Goal: Task Accomplishment & Management: Manage account settings

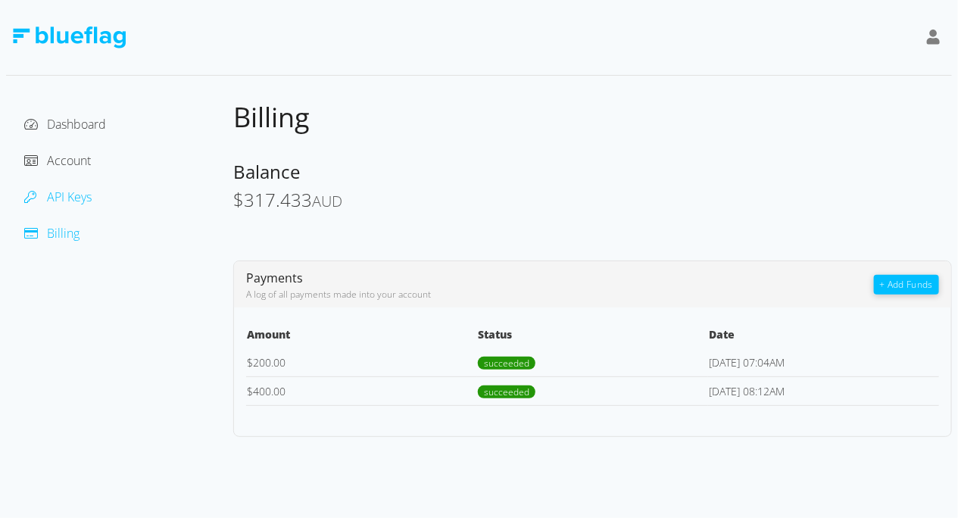
click at [75, 198] on span "API Keys" at bounding box center [69, 197] width 45 height 17
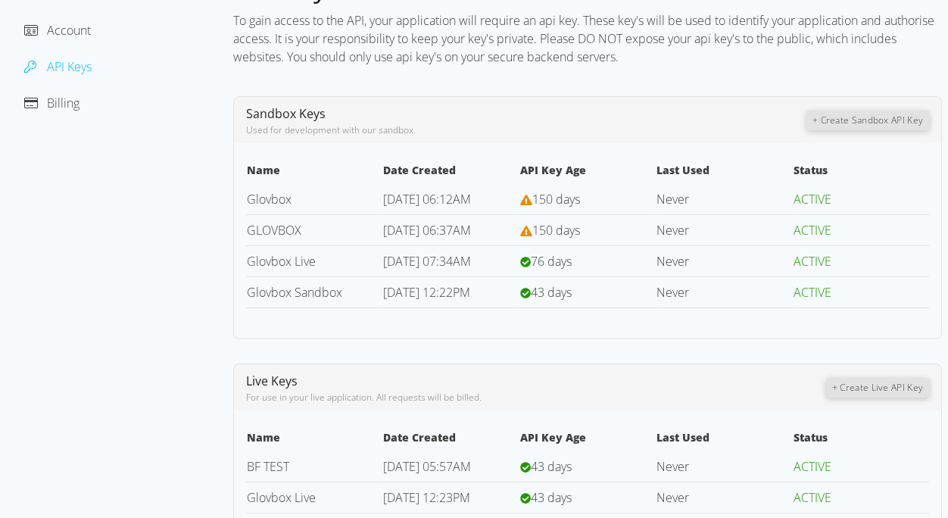
scroll to position [156, 0]
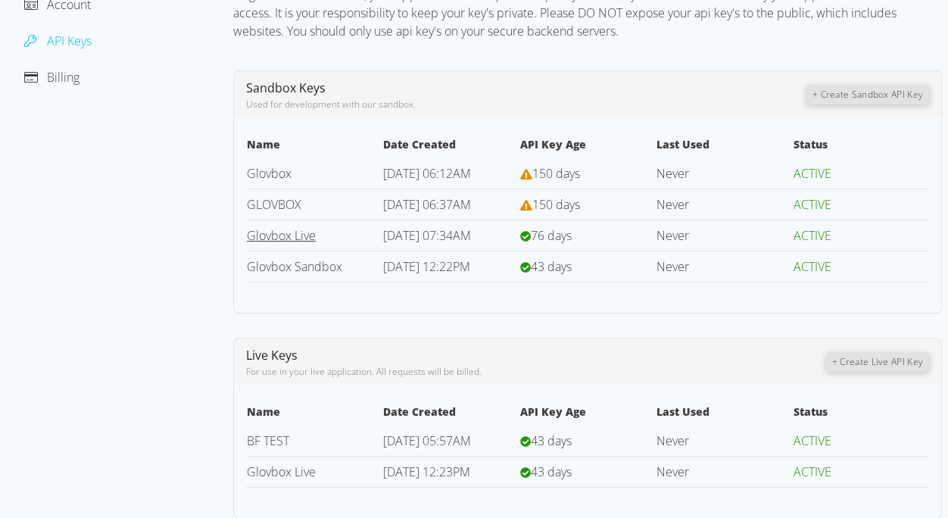
click at [303, 236] on link "Glovbox Live" at bounding box center [281, 235] width 69 height 17
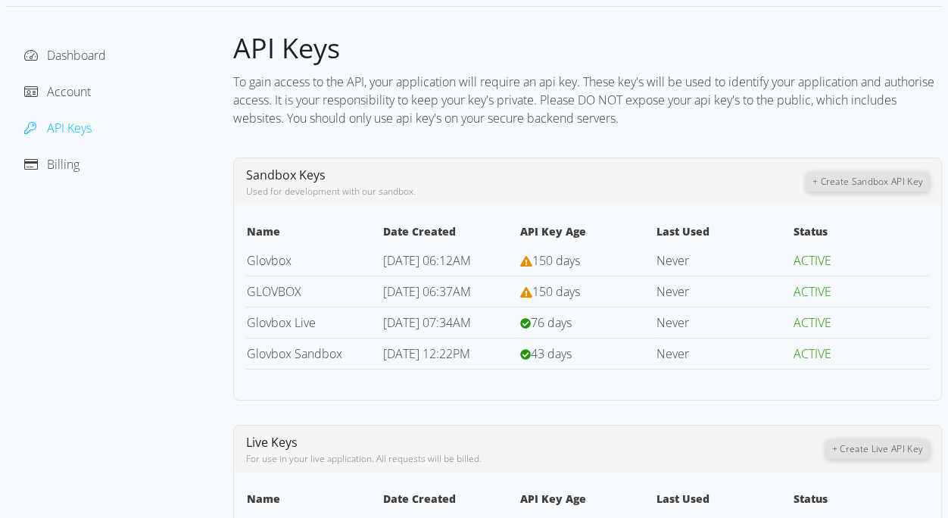
scroll to position [156, 0]
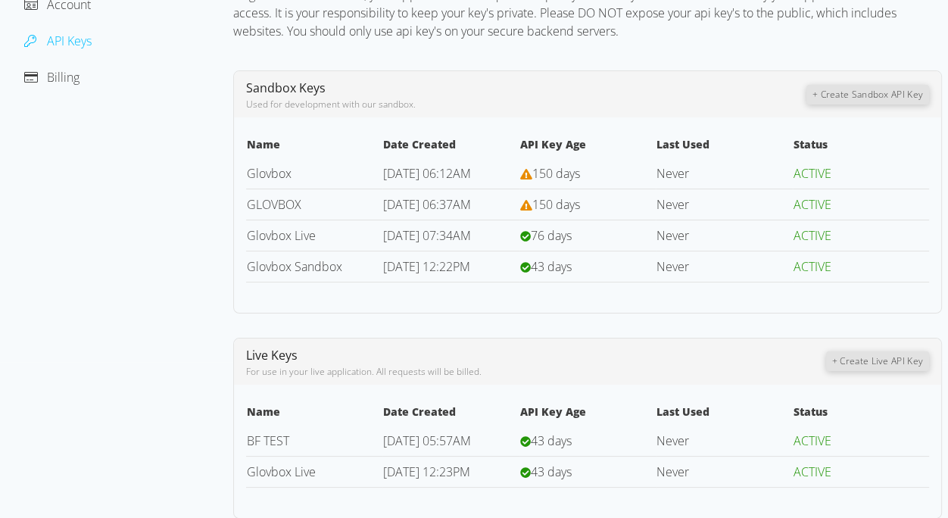
click at [912, 360] on button "+ Create Live API Key" at bounding box center [877, 361] width 103 height 20
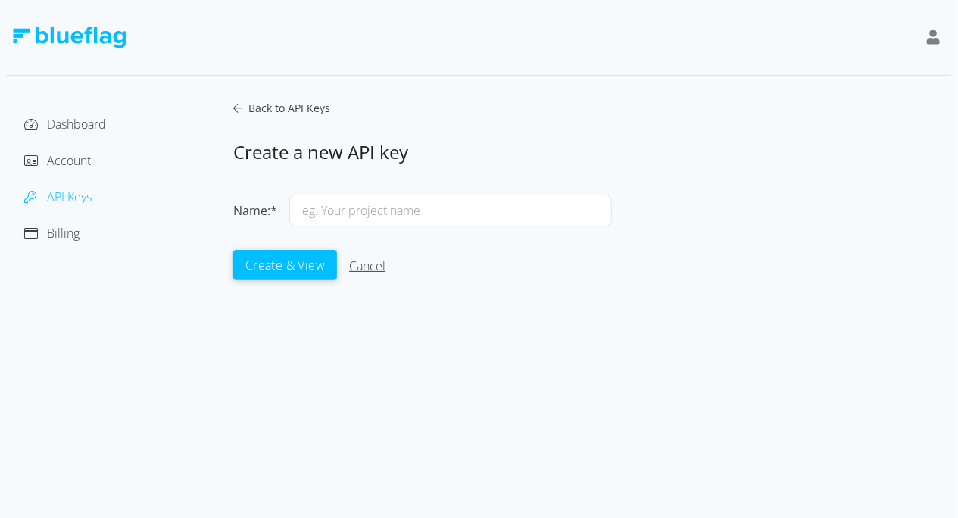
click at [377, 269] on link "Cancel" at bounding box center [367, 266] width 36 height 17
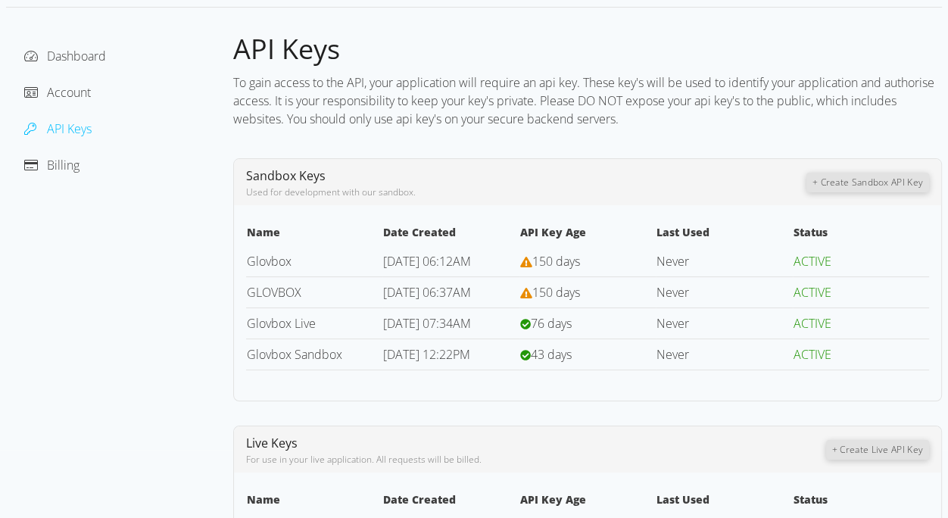
scroll to position [156, 0]
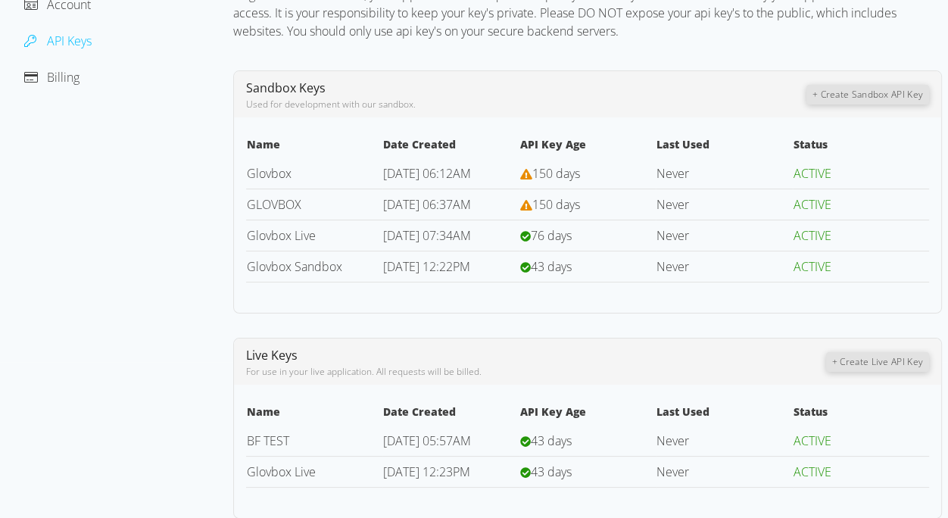
click at [589, 473] on td "43 days" at bounding box center [588, 471] width 136 height 31
drag, startPoint x: 553, startPoint y: 470, endPoint x: 570, endPoint y: 470, distance: 16.7
click at [560, 470] on span "43 days" at bounding box center [551, 472] width 41 height 17
click at [570, 470] on span "43 days" at bounding box center [551, 472] width 41 height 17
click at [312, 474] on link "Glovbox Live" at bounding box center [281, 472] width 69 height 17
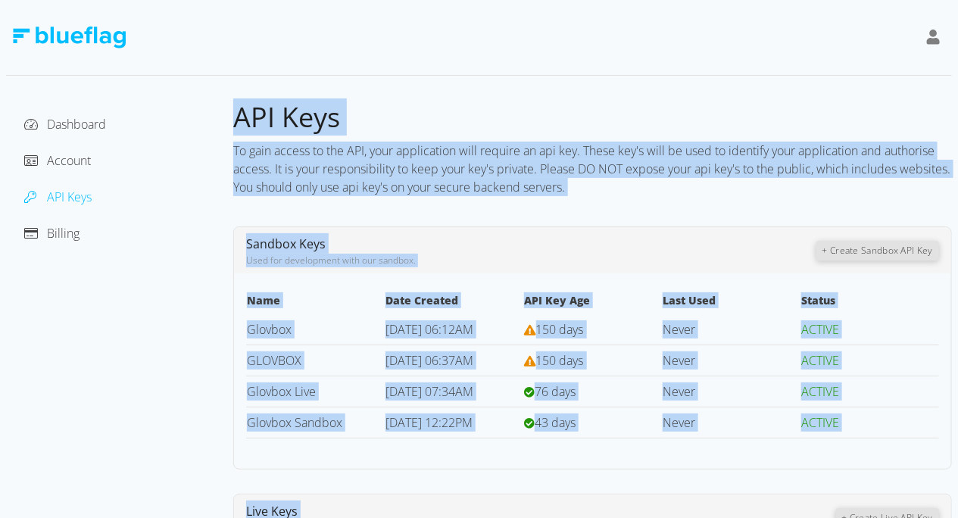
click at [312, 474] on div "Dashboard Account API Keys Billing API Keys To gain access to the API, your app…" at bounding box center [479, 259] width 958 height 518
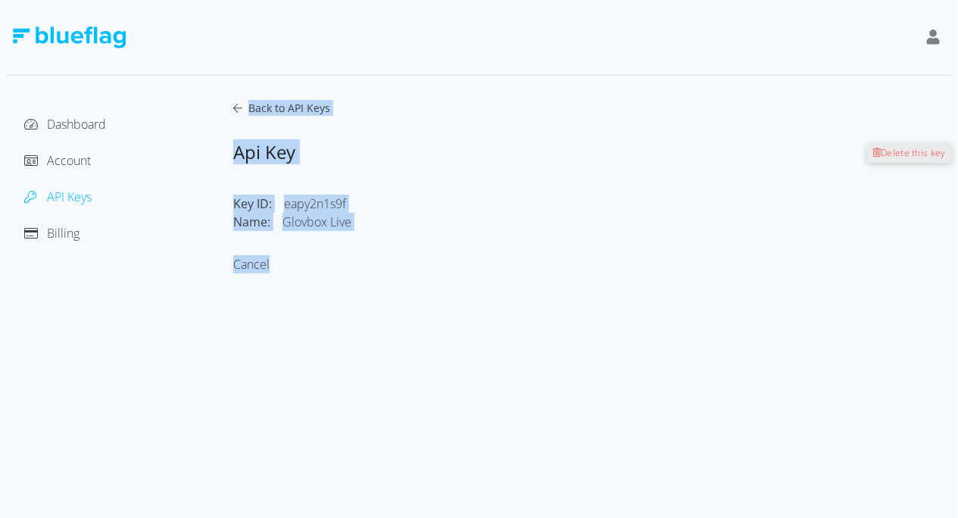
click at [233, 109] on icon at bounding box center [237, 108] width 9 height 11
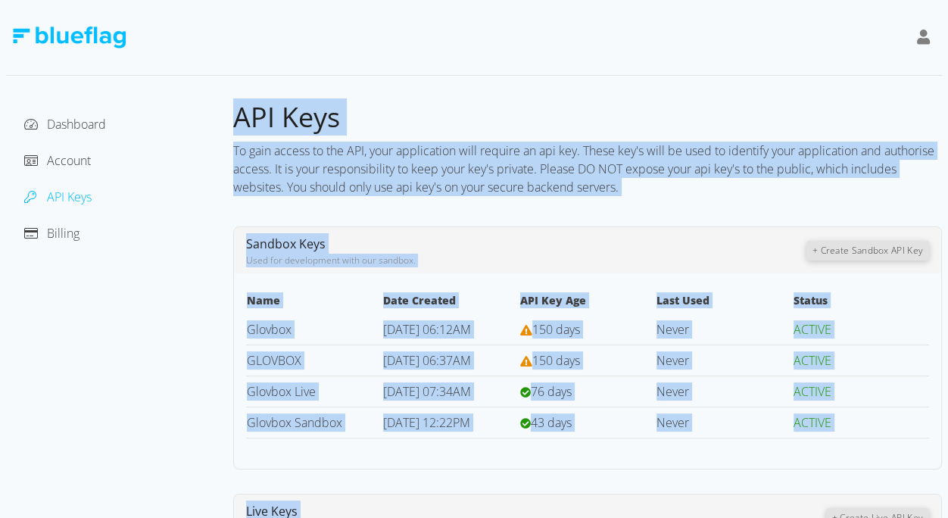
click at [745, 230] on div "Sandbox Keys Used for development with our sandbox. + Create Sandbox API Key" at bounding box center [587, 250] width 707 height 46
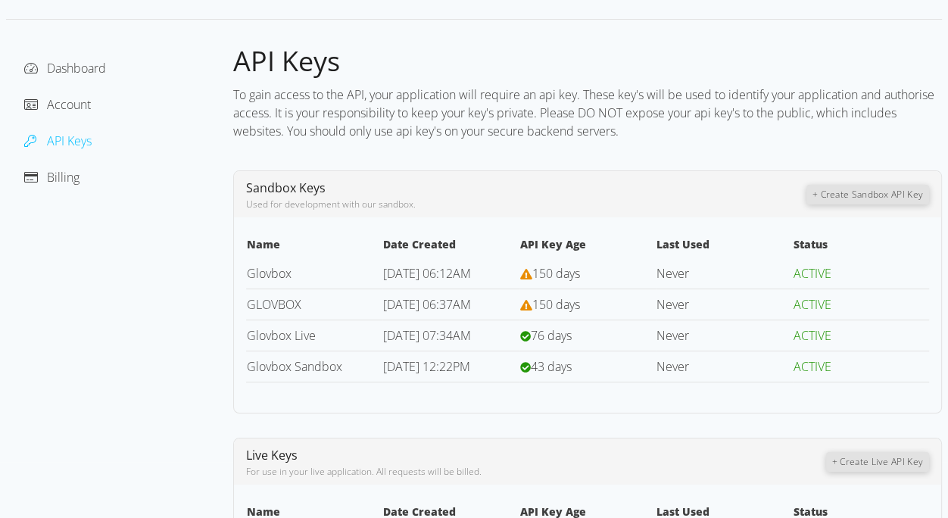
scroll to position [156, 0]
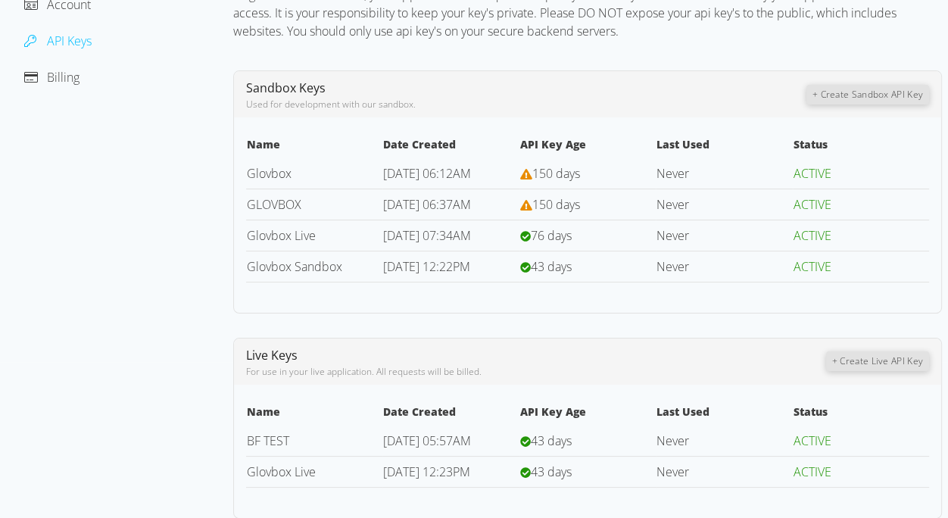
click at [873, 367] on button "+ Create Live API Key" at bounding box center [877, 361] width 103 height 20
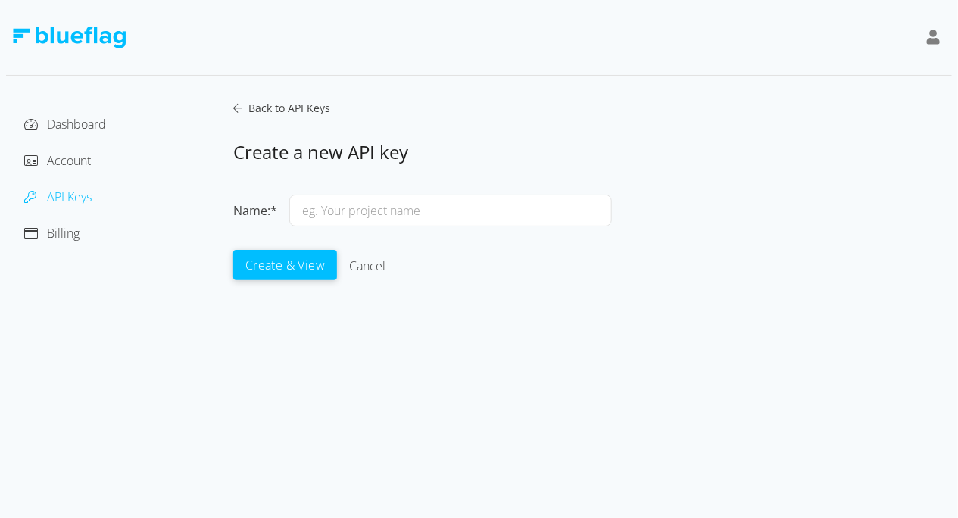
click at [238, 108] on icon at bounding box center [237, 108] width 9 height 11
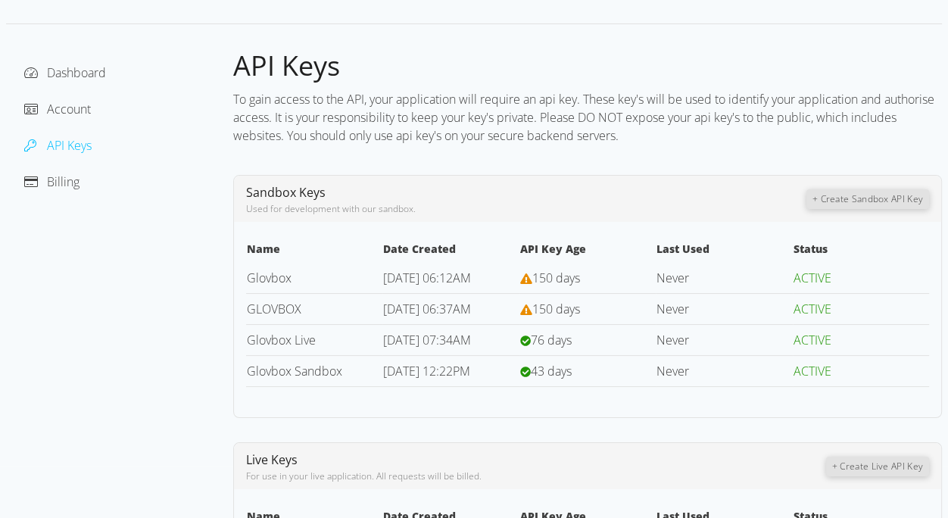
scroll to position [156, 0]
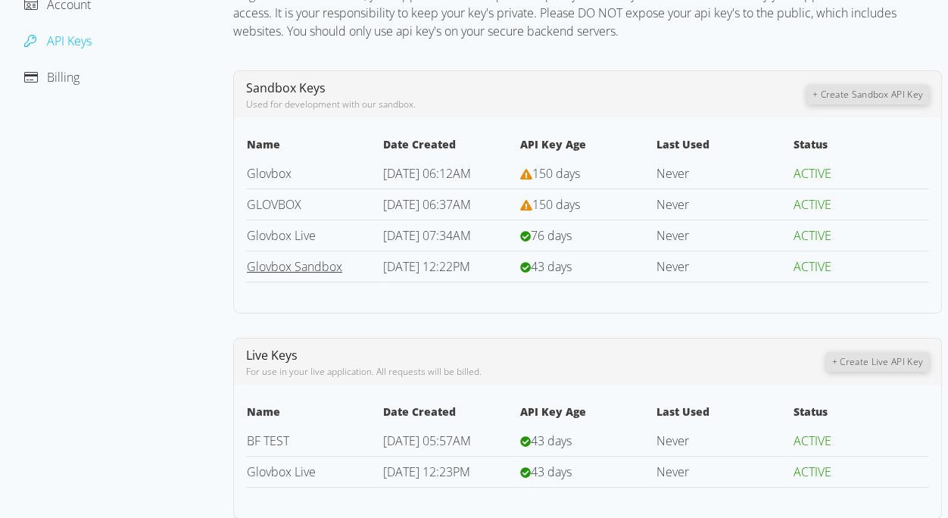
click at [298, 264] on link "Glovbox Sandbox" at bounding box center [294, 266] width 95 height 17
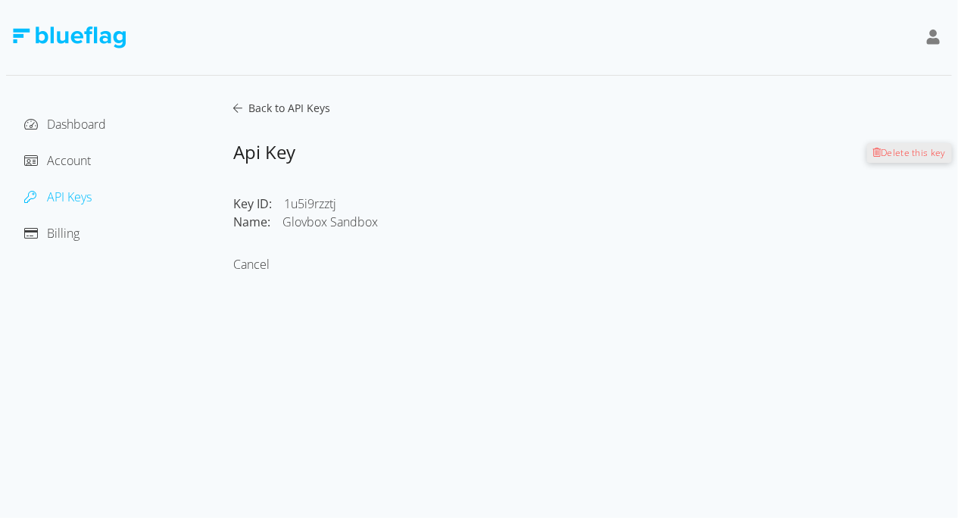
click at [233, 106] on icon at bounding box center [237, 108] width 9 height 11
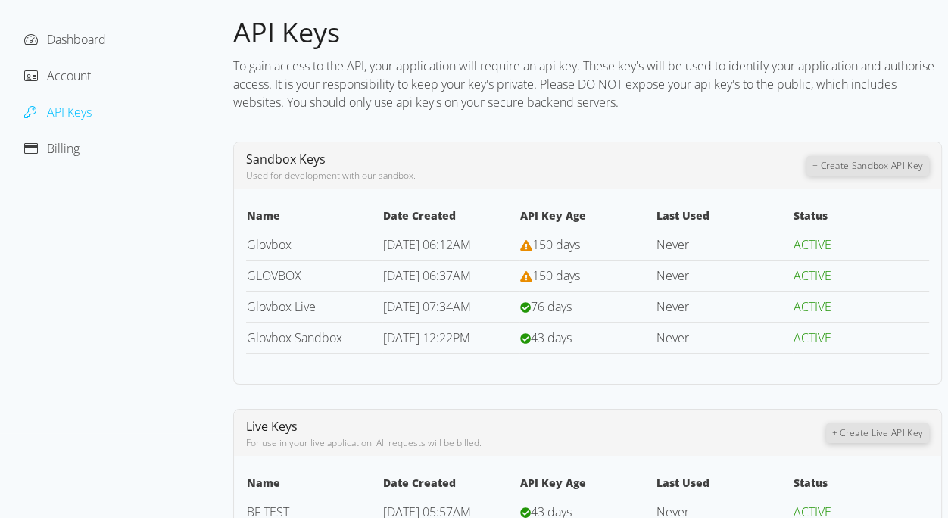
scroll to position [156, 0]
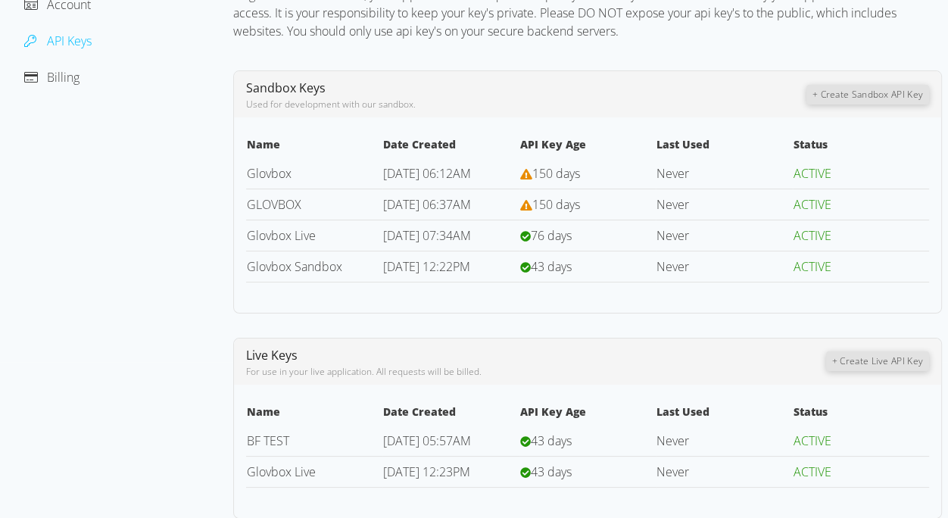
click at [864, 354] on button "+ Create Live API Key" at bounding box center [877, 361] width 103 height 20
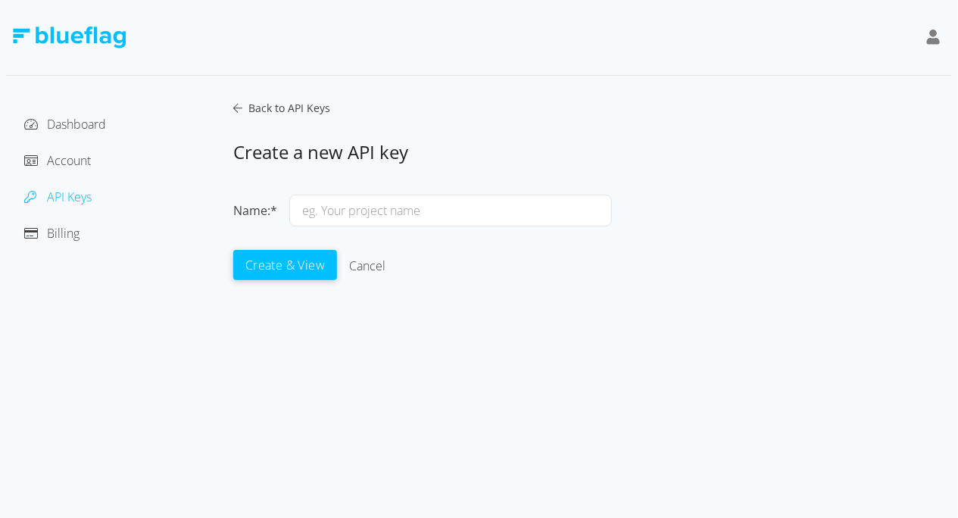
click at [411, 216] on input "text" at bounding box center [450, 211] width 323 height 32
type input "GlovBOX-[DATE]"
click at [287, 275] on button "Create & View" at bounding box center [285, 264] width 104 height 30
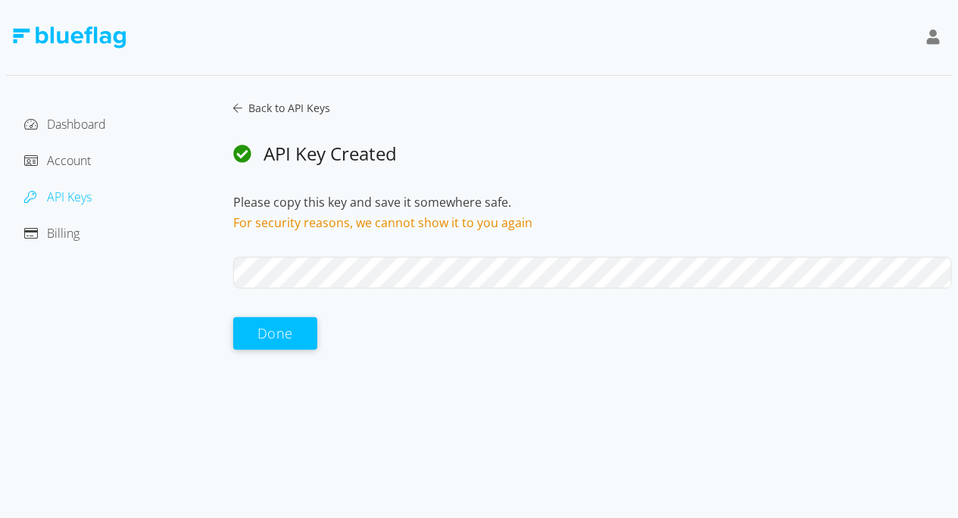
click at [939, 42] on icon at bounding box center [934, 37] width 14 height 15
click at [80, 132] on span "Dashboard" at bounding box center [76, 124] width 59 height 17
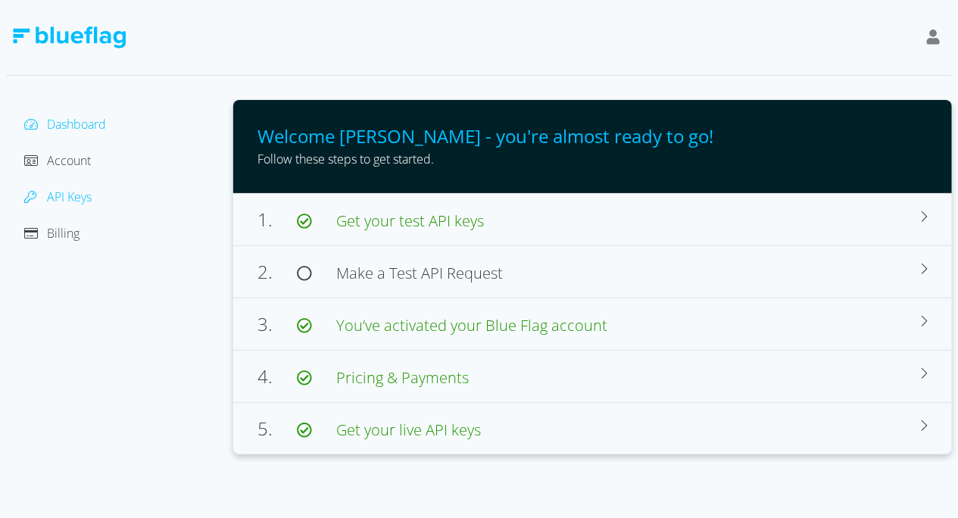
click at [80, 189] on span "API Keys" at bounding box center [69, 197] width 45 height 17
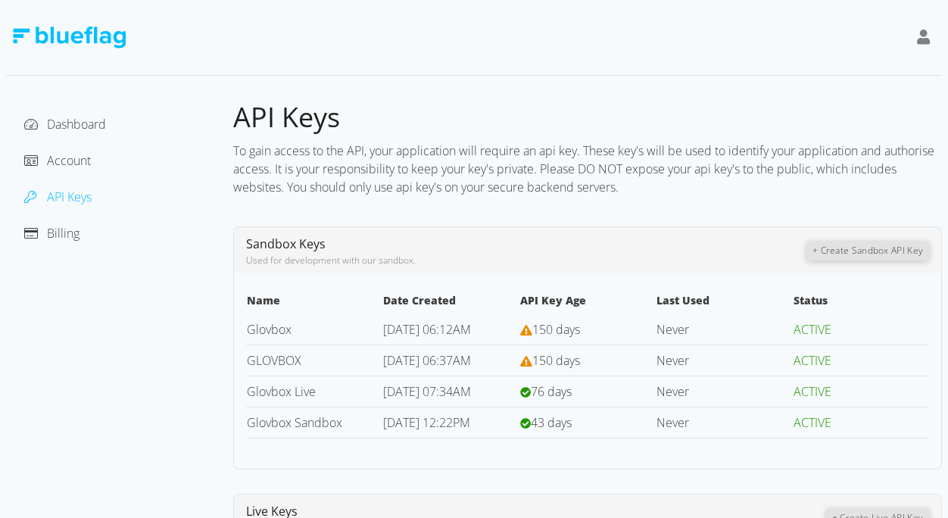
click at [80, 228] on div "Billing" at bounding box center [119, 233] width 203 height 24
click at [74, 242] on div "Billing" at bounding box center [119, 233] width 203 height 24
click at [79, 233] on div "Billing" at bounding box center [119, 233] width 203 height 24
click at [76, 233] on span "Billing" at bounding box center [63, 233] width 33 height 17
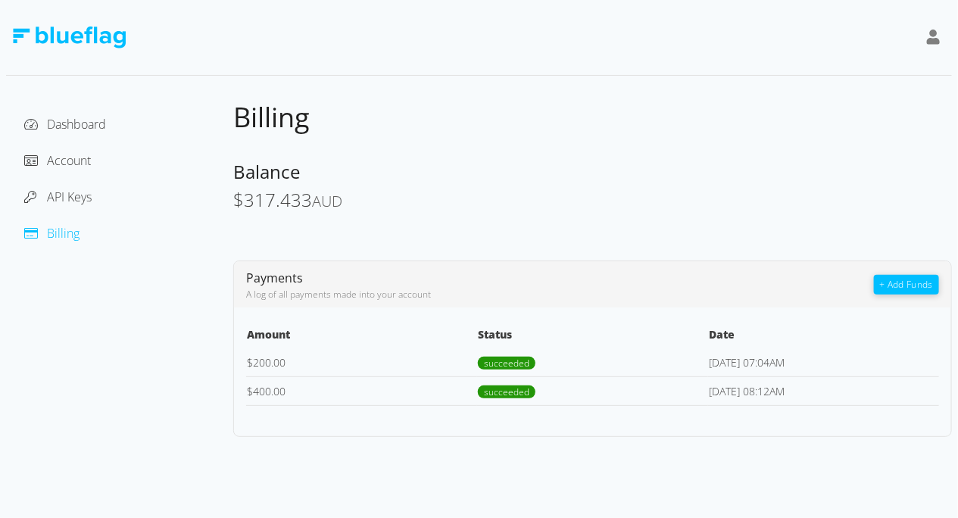
drag, startPoint x: 717, startPoint y: 391, endPoint x: 833, endPoint y: 386, distance: 116.0
click at [833, 386] on td "[DATE] 08:12AM" at bounding box center [823, 390] width 231 height 29
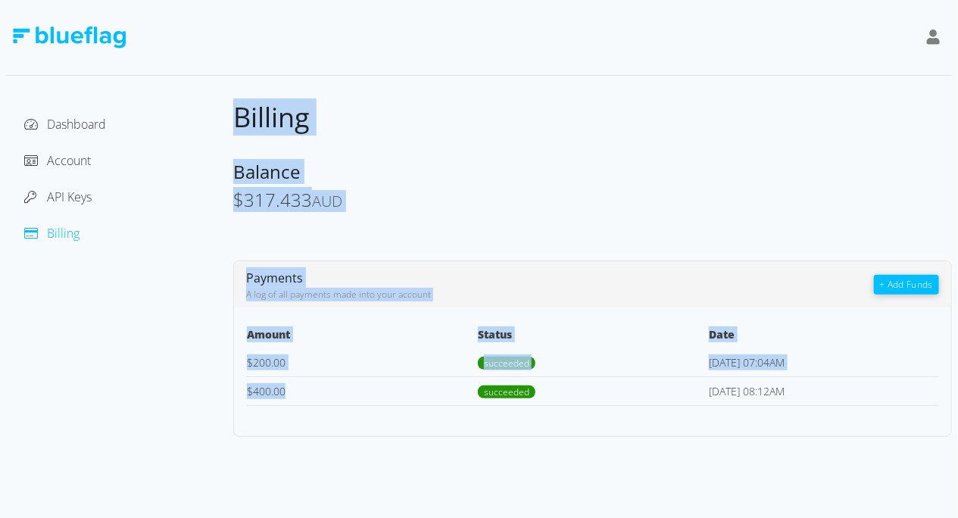
drag, startPoint x: 280, startPoint y: 390, endPoint x: 231, endPoint y: 393, distance: 49.3
click at [231, 393] on div "Dashboard Account API Keys Billing Billing Balance $ 317.433 AUD Payments A log…" at bounding box center [479, 268] width 946 height 337
click at [372, 409] on div "Amount Status Date $ 200.00 succeeded 16-Aug-2025 07:04AM $ 400.00 succeeded 08…" at bounding box center [592, 366] width 717 height 92
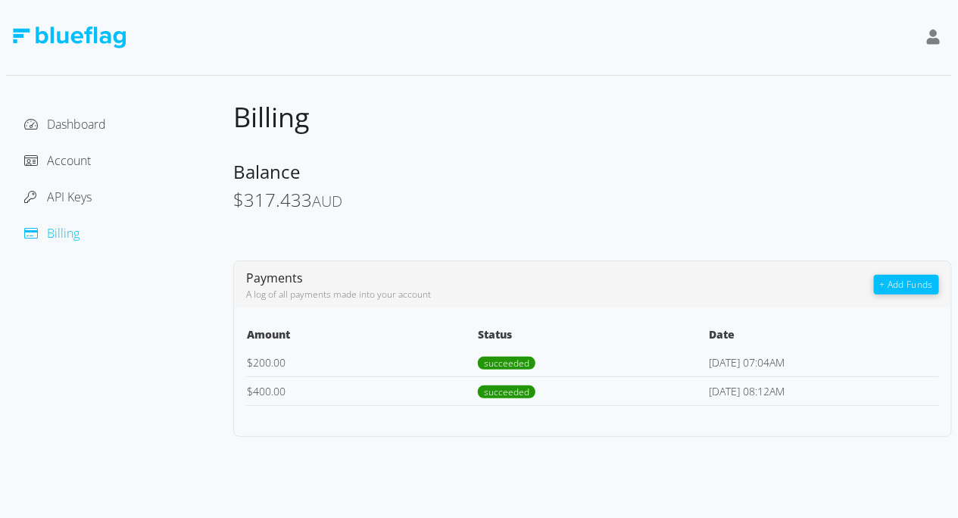
drag, startPoint x: 815, startPoint y: 367, endPoint x: 386, endPoint y: 355, distance: 429.6
click at [730, 367] on td "[DATE] 07:04AM" at bounding box center [823, 362] width 231 height 29
drag, startPoint x: 292, startPoint y: 362, endPoint x: 270, endPoint y: 366, distance: 21.5
click at [270, 366] on td "$ 200.00" at bounding box center [361, 362] width 231 height 29
click at [61, 130] on span "Dashboard" at bounding box center [76, 124] width 59 height 17
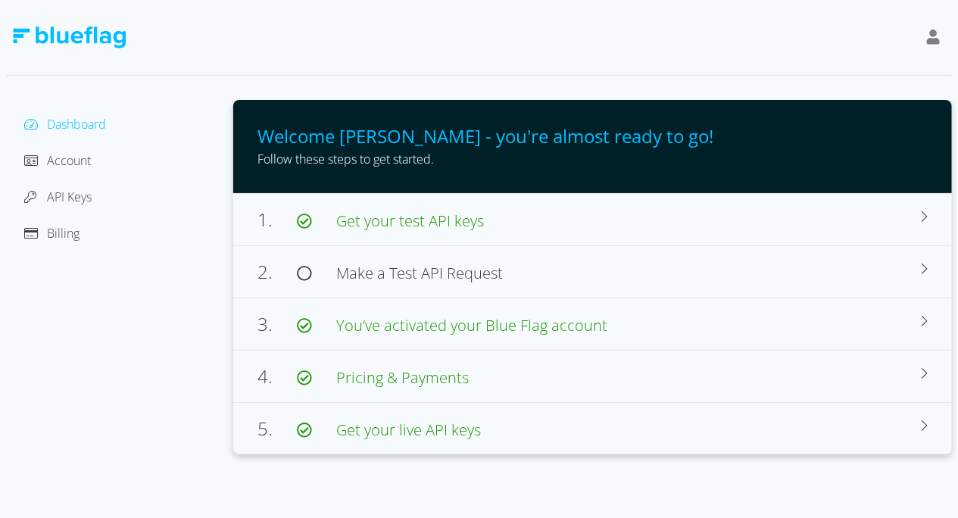
click at [81, 168] on div "Account" at bounding box center [119, 160] width 203 height 24
click at [81, 163] on span "Account" at bounding box center [69, 160] width 44 height 17
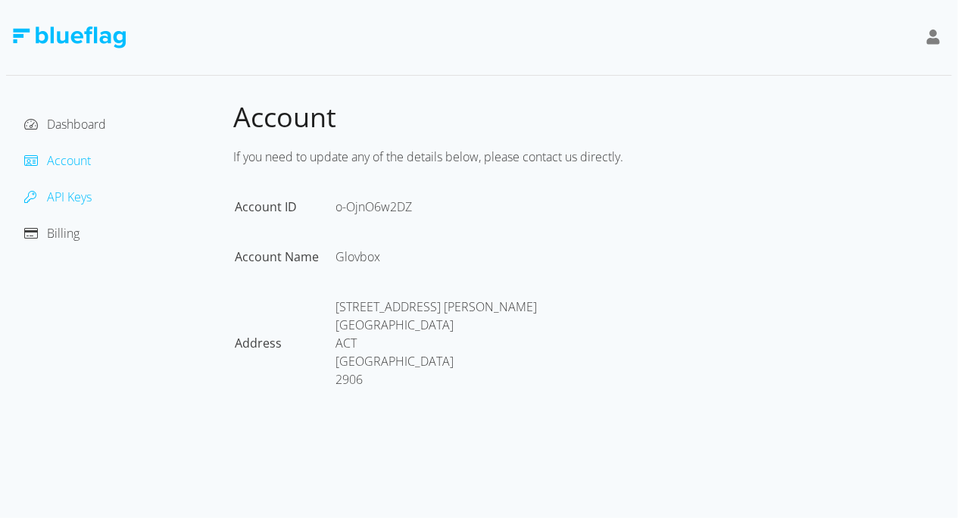
click at [50, 195] on span "API Keys" at bounding box center [69, 197] width 45 height 17
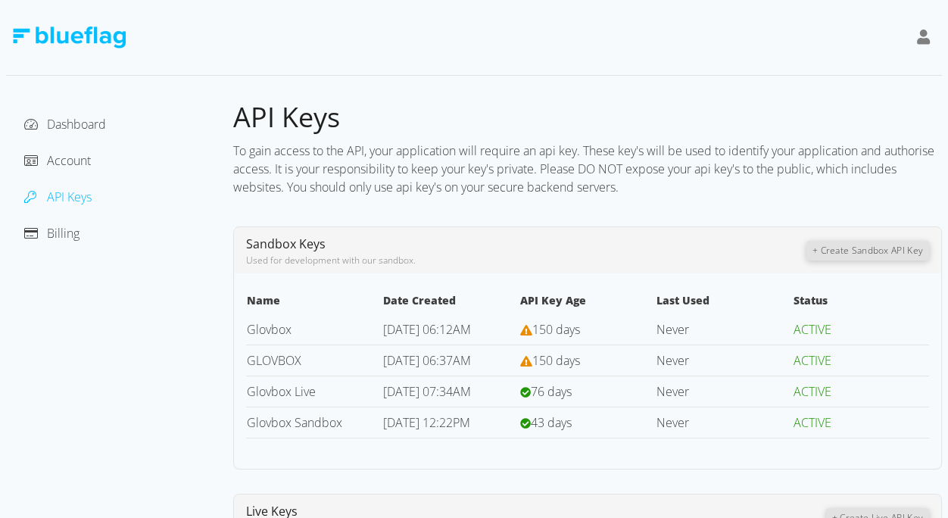
click at [70, 220] on div "Dashboard Account API Keys Billing" at bounding box center [119, 178] width 203 height 133
click at [68, 221] on div "Billing" at bounding box center [119, 233] width 203 height 24
click at [72, 245] on div "Billing" at bounding box center [119, 233] width 203 height 24
click at [70, 240] on span "Billing" at bounding box center [63, 233] width 33 height 17
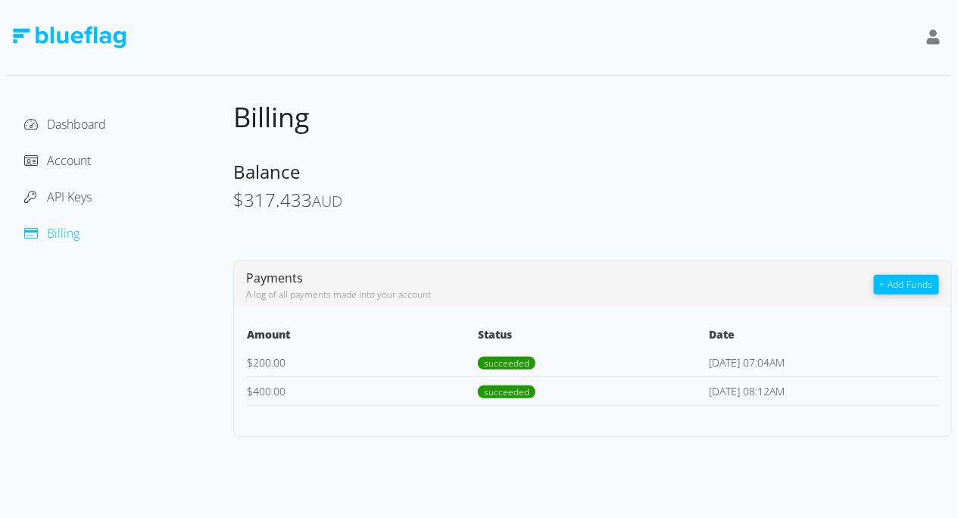
drag, startPoint x: 242, startPoint y: 197, endPoint x: 417, endPoint y: 189, distance: 174.4
click at [417, 189] on div "Balance $ 317.433 AUD" at bounding box center [592, 186] width 719 height 52
drag, startPoint x: 248, startPoint y: 197, endPoint x: 304, endPoint y: 197, distance: 56.8
click at [304, 197] on span "315.276" at bounding box center [278, 199] width 68 height 25
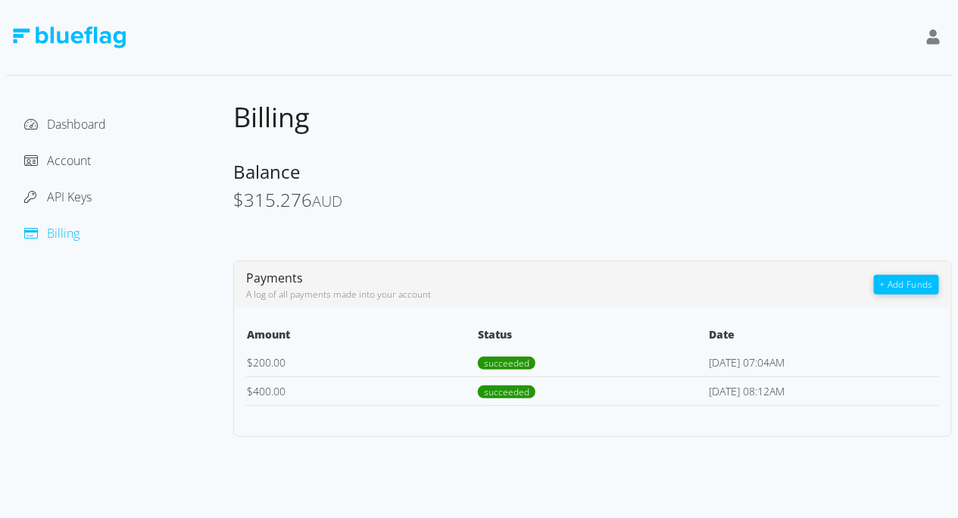
click at [312, 197] on span "AUD" at bounding box center [327, 201] width 30 height 20
click at [45, 201] on div at bounding box center [35, 197] width 23 height 18
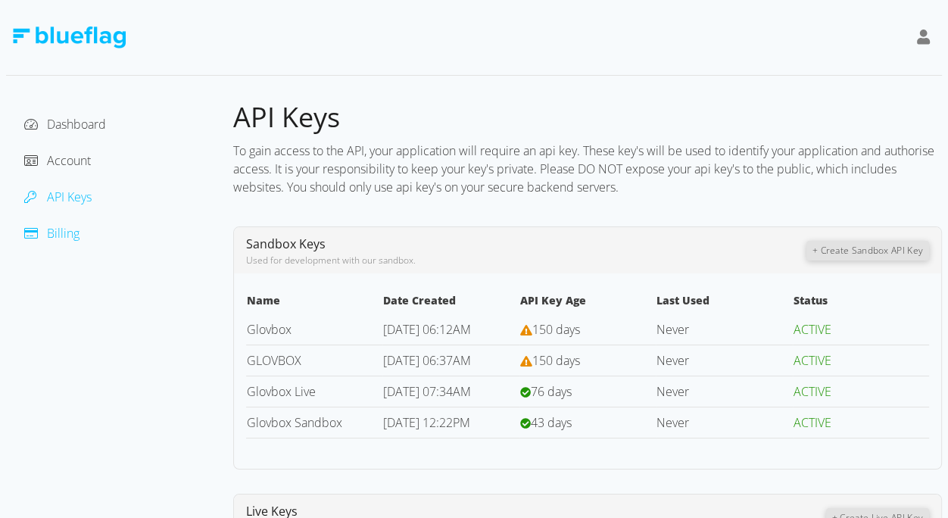
click at [36, 232] on icon at bounding box center [31, 233] width 14 height 11
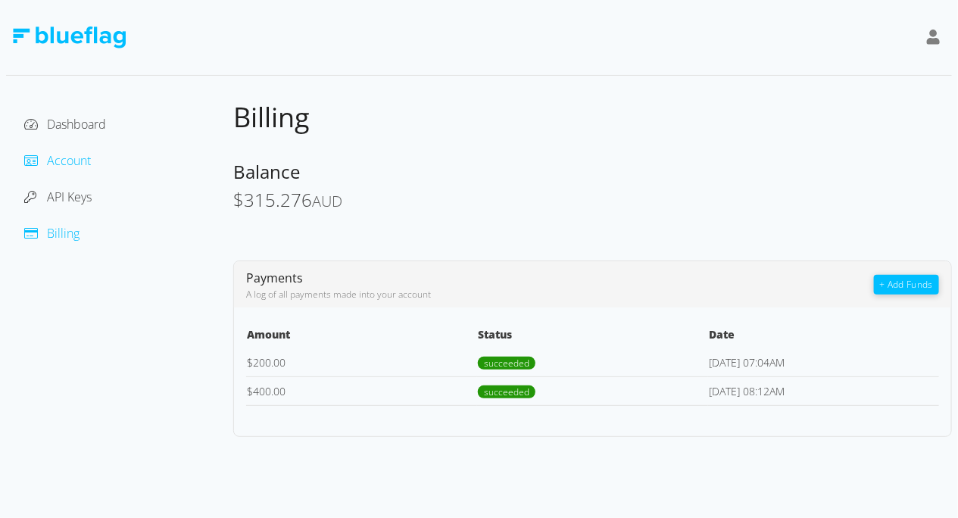
click at [72, 166] on span "Account" at bounding box center [69, 160] width 44 height 17
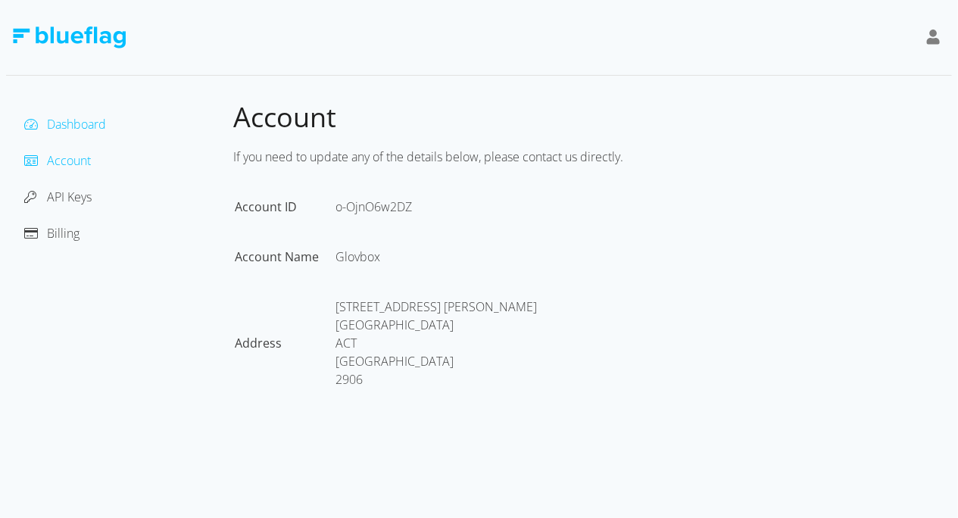
click at [78, 126] on span "Dashboard" at bounding box center [76, 124] width 59 height 17
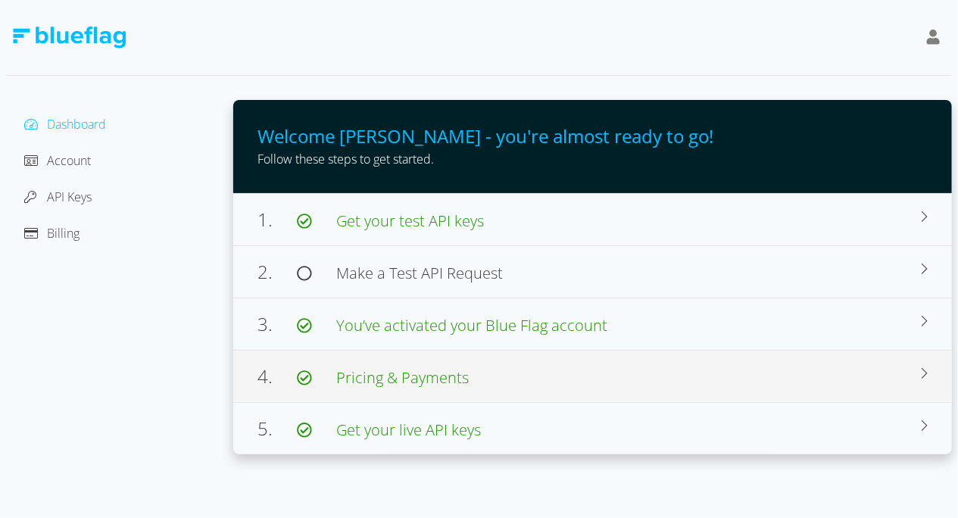
click at [464, 378] on span "Pricing & Payments" at bounding box center [402, 377] width 133 height 20
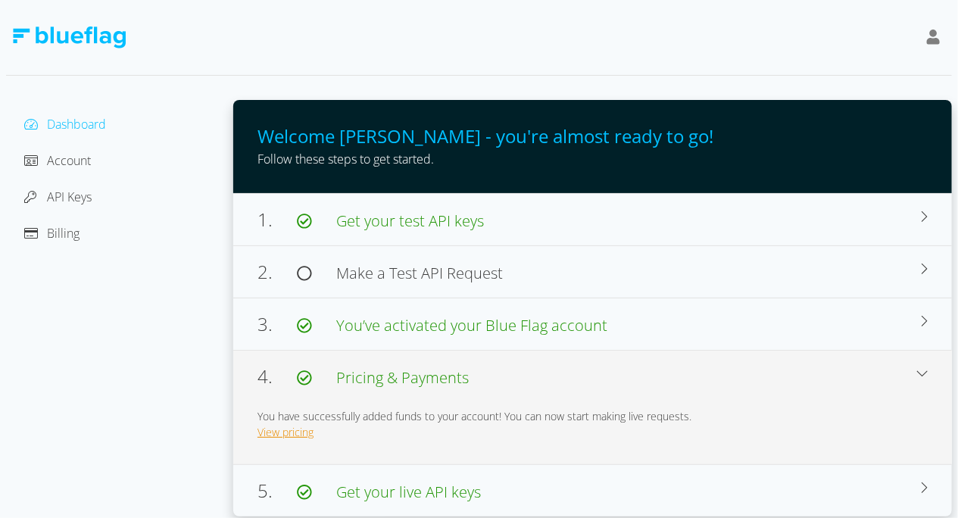
click at [297, 432] on link "View pricing" at bounding box center [286, 432] width 56 height 14
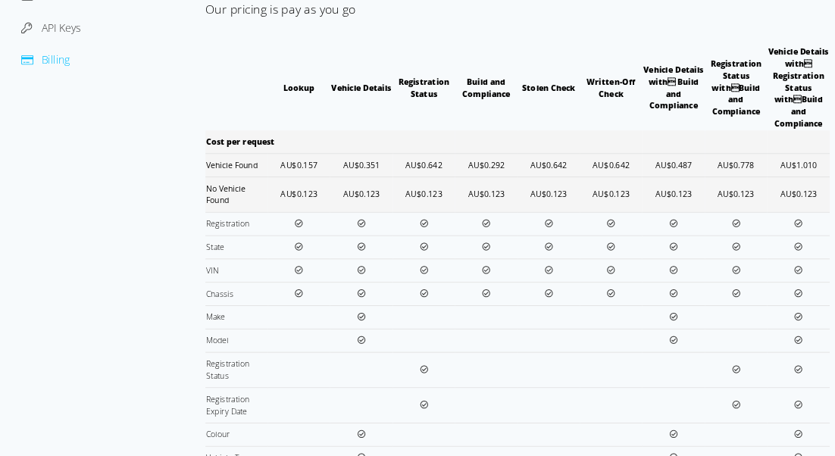
scroll to position [164, 0]
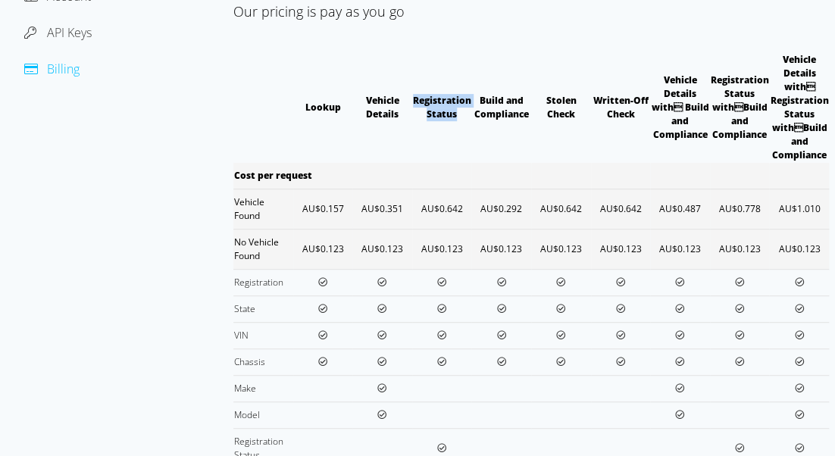
drag, startPoint x: 415, startPoint y: 98, endPoint x: 462, endPoint y: 119, distance: 51.2
click at [462, 119] on th "Registration Status" at bounding box center [442, 107] width 60 height 111
drag, startPoint x: 464, startPoint y: 208, endPoint x: 420, endPoint y: 210, distance: 43.2
click at [420, 210] on td "AU$0.642" at bounding box center [442, 209] width 60 height 40
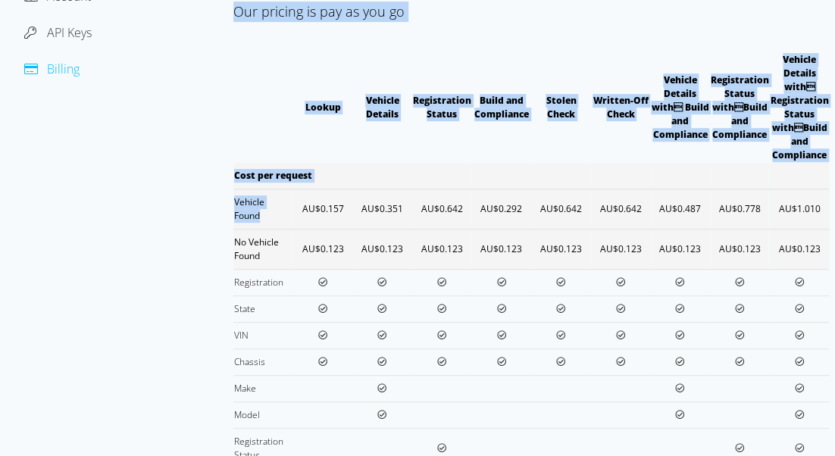
drag, startPoint x: 279, startPoint y: 220, endPoint x: 205, endPoint y: 201, distance: 75.7
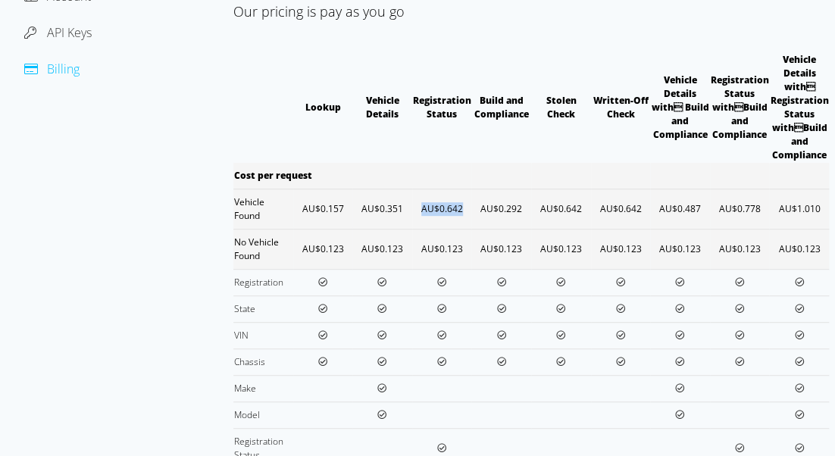
drag, startPoint x: 439, startPoint y: 212, endPoint x: 423, endPoint y: 209, distance: 16.2
click at [423, 209] on td "AU$0.642" at bounding box center [442, 209] width 60 height 40
